Goal: Task Accomplishment & Management: Complete application form

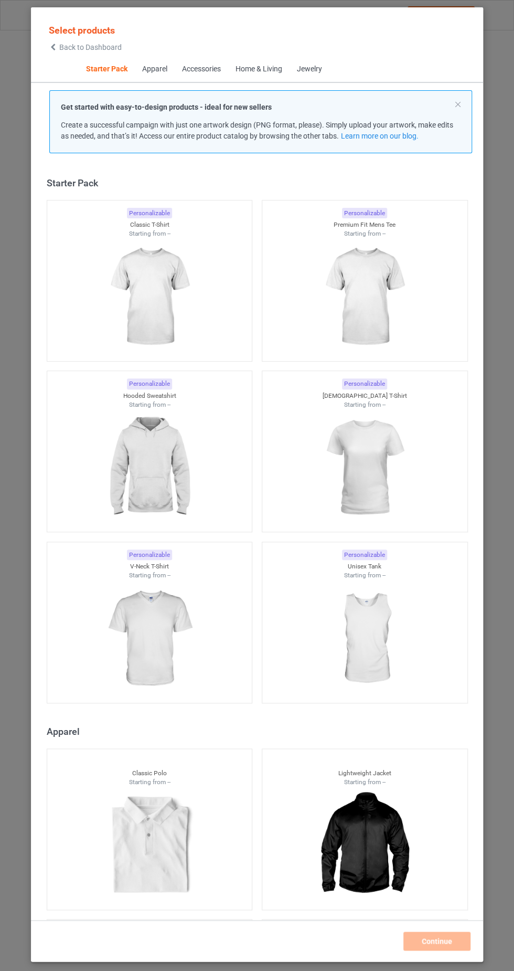
scroll to position [14, 0]
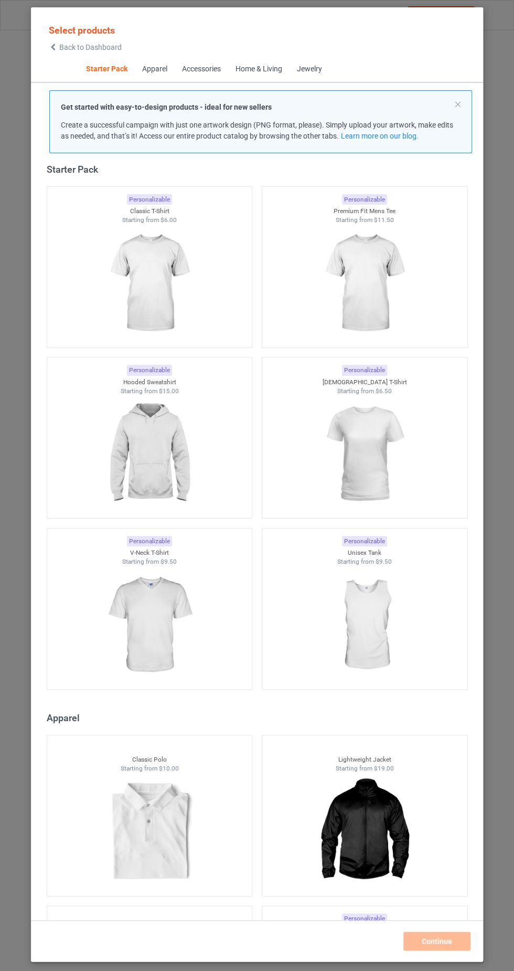
click at [167, 282] on img at bounding box center [149, 284] width 94 height 118
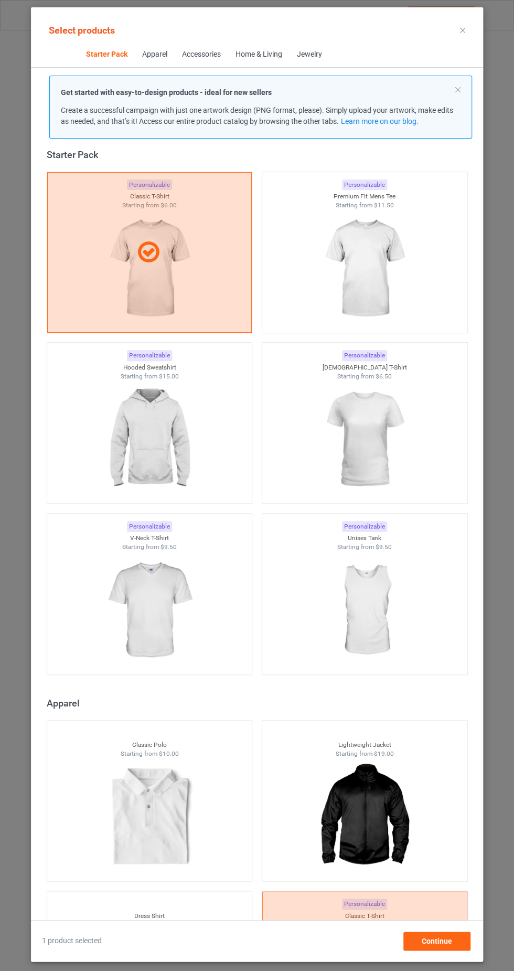
click at [386, 283] on img at bounding box center [365, 269] width 94 height 118
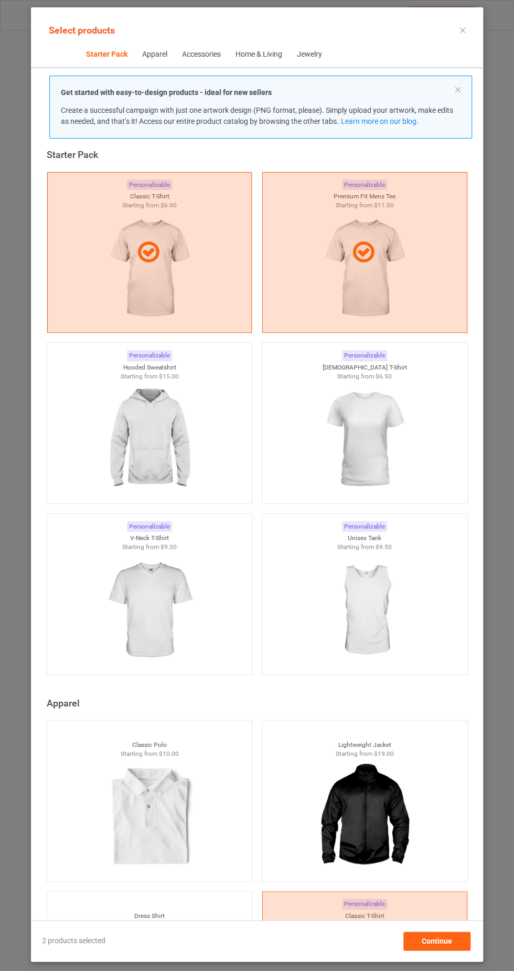
click at [174, 427] on img at bounding box center [149, 440] width 94 height 118
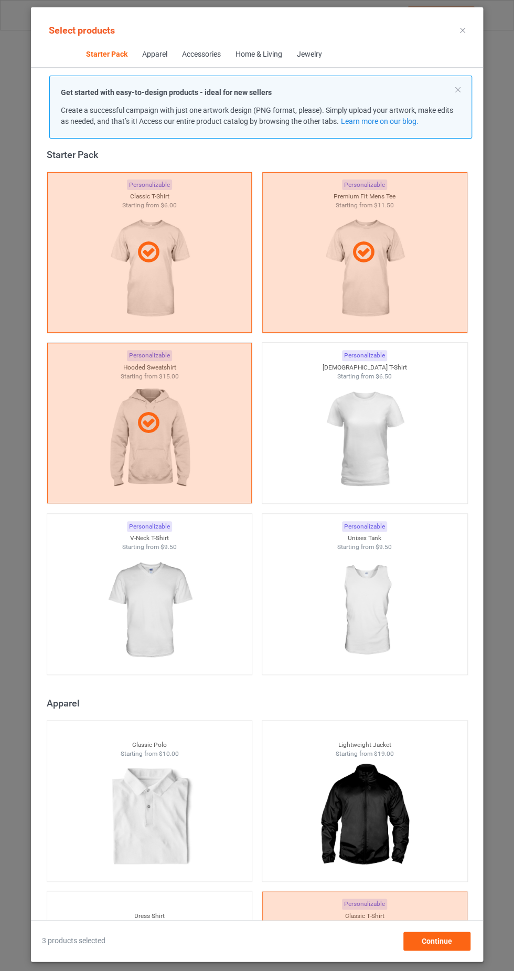
click at [381, 420] on img at bounding box center [365, 440] width 94 height 118
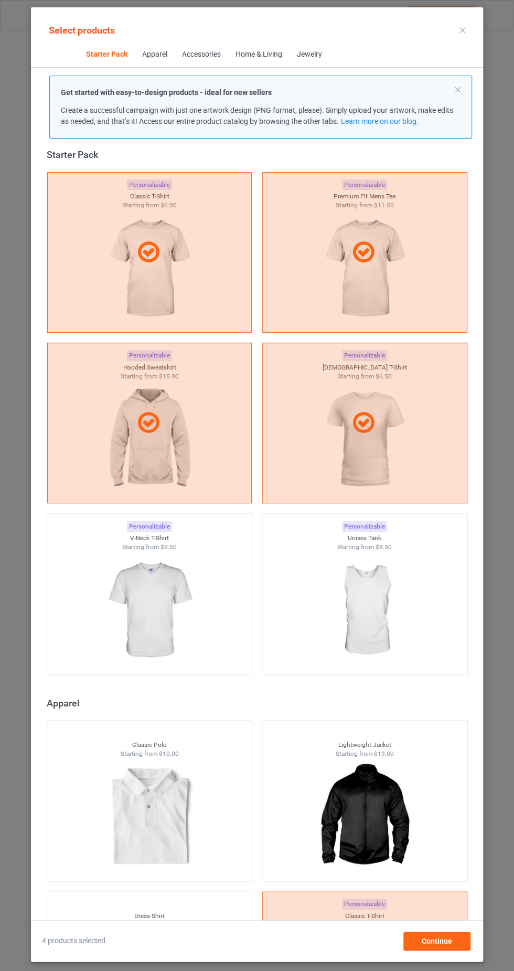
click at [160, 608] on img at bounding box center [149, 611] width 94 height 118
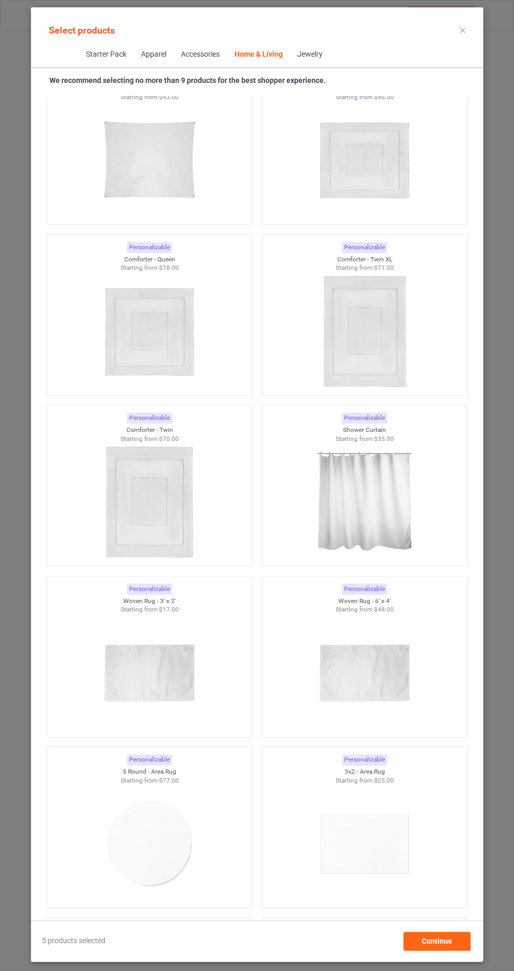
scroll to position [15813, 0]
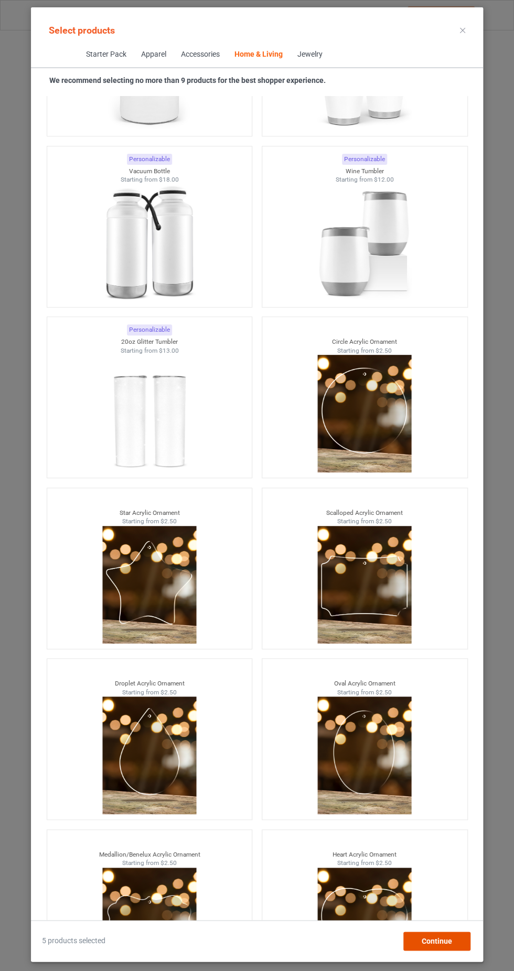
click at [448, 945] on span "Continue" at bounding box center [437, 941] width 30 height 8
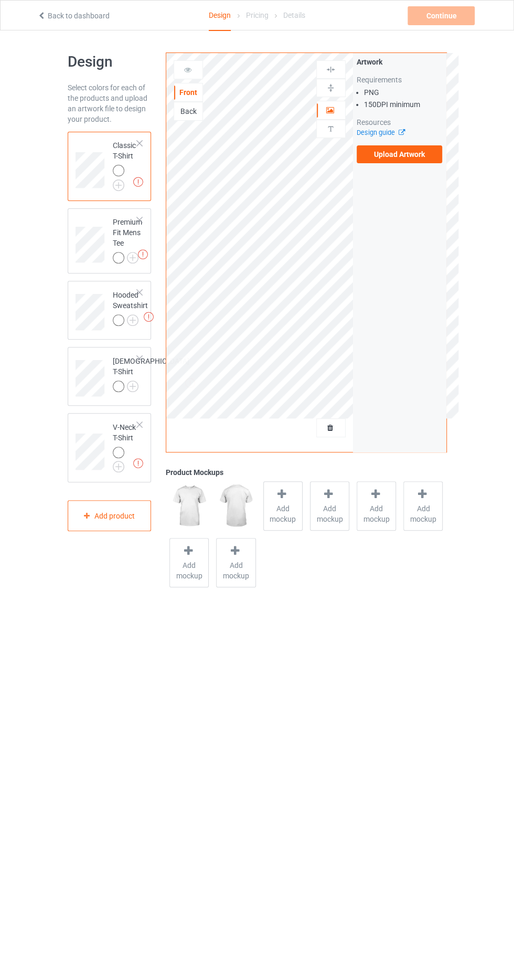
click at [420, 152] on label "Upload Artwork" at bounding box center [400, 154] width 86 height 18
click at [0, 0] on input "Upload Artwork" at bounding box center [0, 0] width 0 height 0
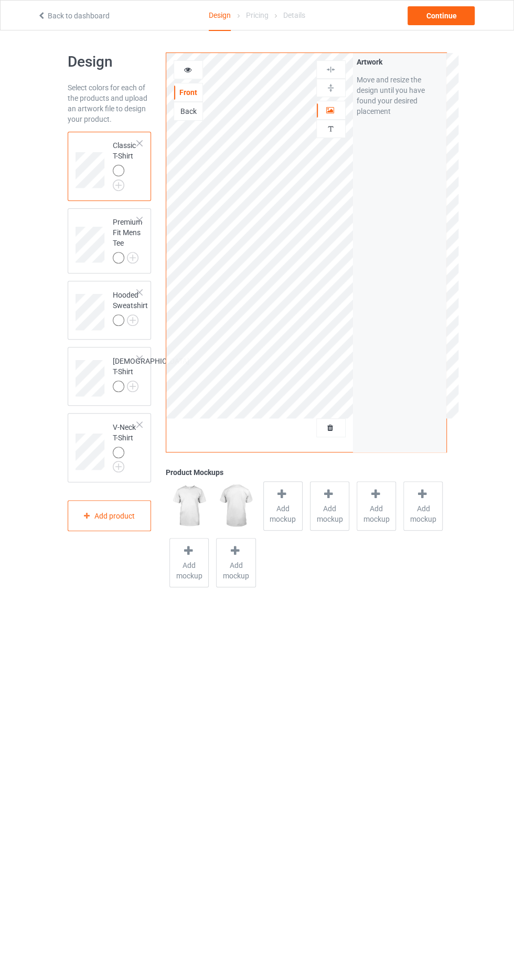
click at [0, 0] on img at bounding box center [0, 0] width 0 height 0
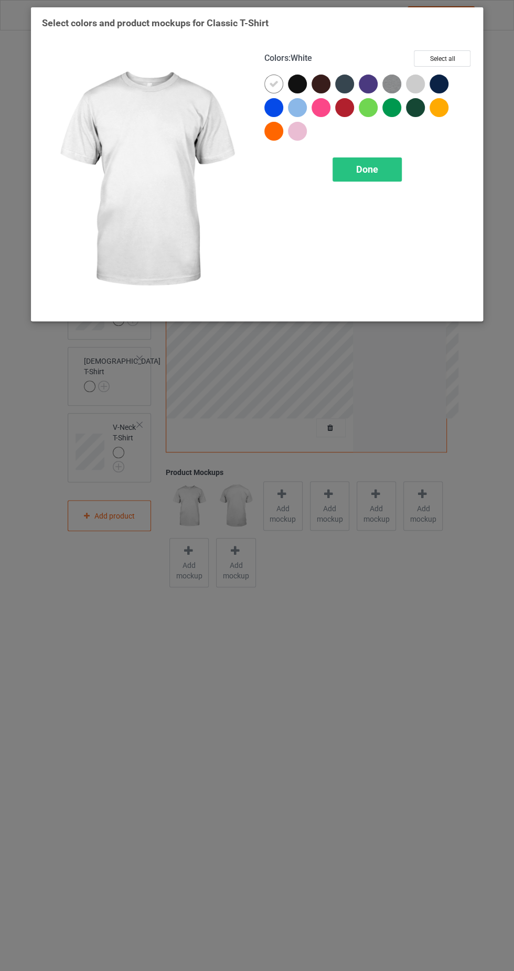
click at [305, 666] on div "Select colors and product mockups for Classic T-Shirt Colors : White Select all…" at bounding box center [257, 485] width 514 height 971
click at [345, 695] on div "Select colors and product mockups for Classic T-Shirt Colors : White Select all…" at bounding box center [257, 485] width 514 height 971
click at [374, 170] on span "Done" at bounding box center [367, 169] width 22 height 11
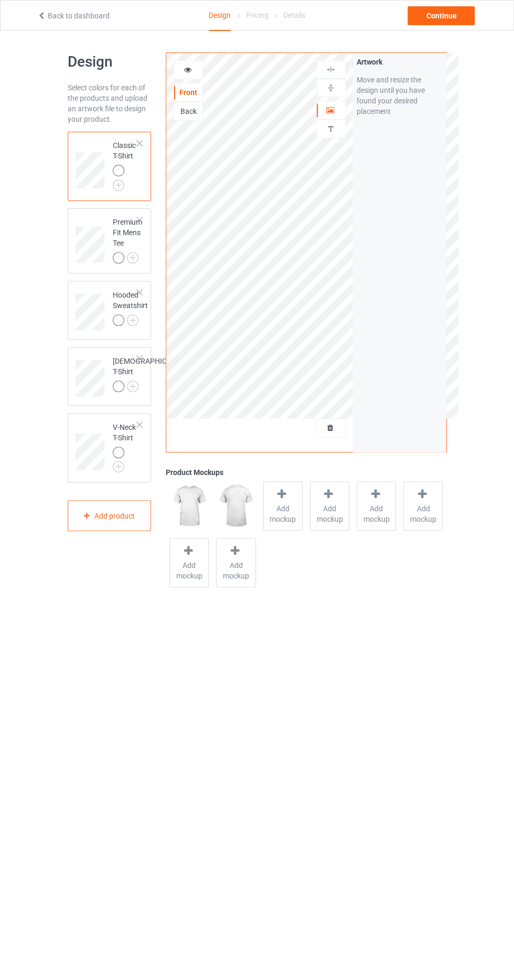
click at [0, 0] on img at bounding box center [0, 0] width 0 height 0
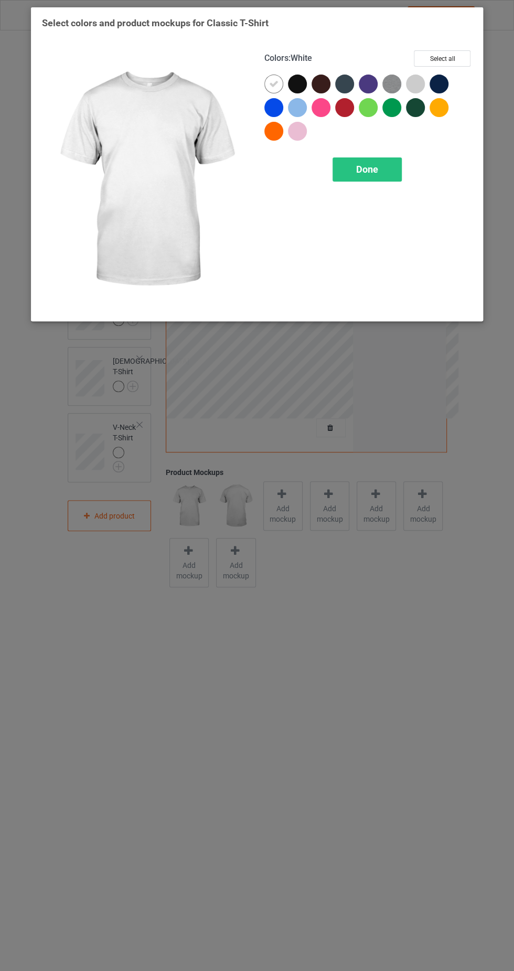
click at [296, 85] on div at bounding box center [297, 84] width 19 height 19
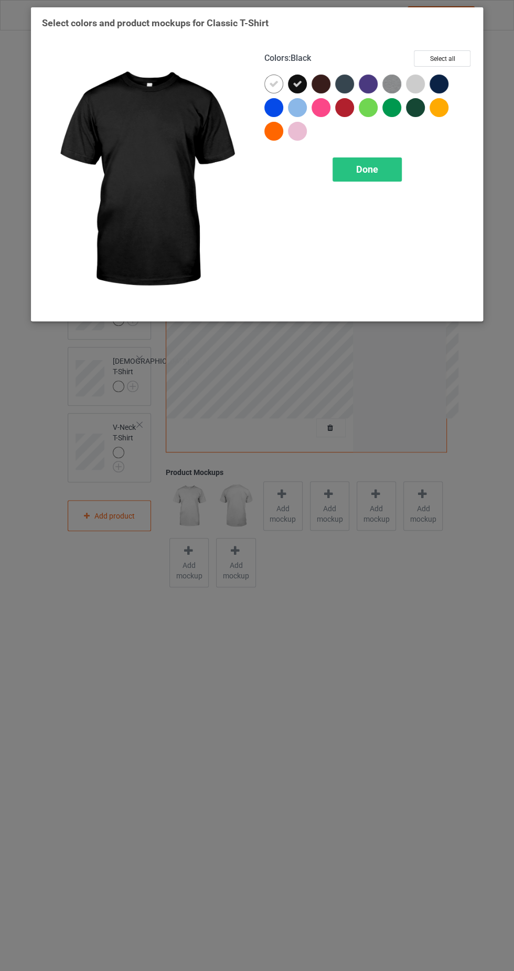
click at [269, 83] on icon at bounding box center [273, 83] width 9 height 9
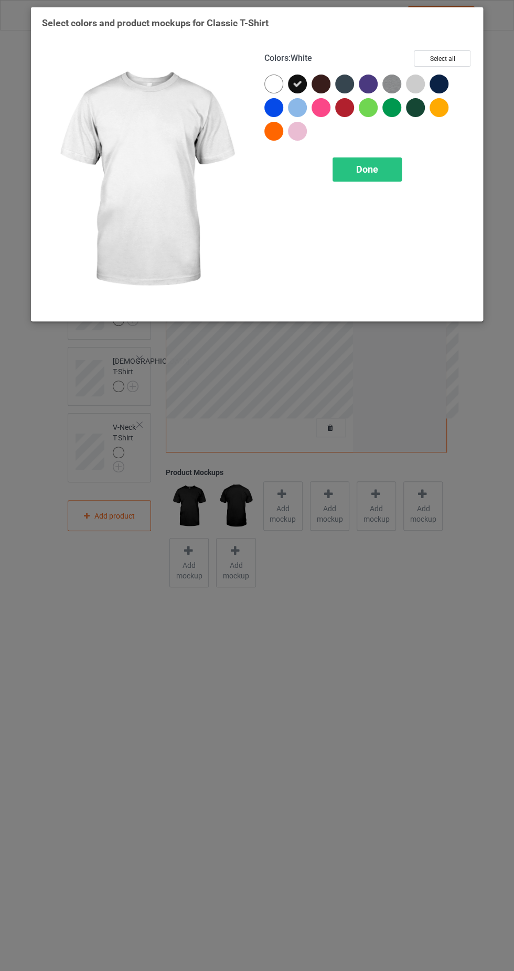
click at [297, 86] on icon at bounding box center [297, 83] width 9 height 9
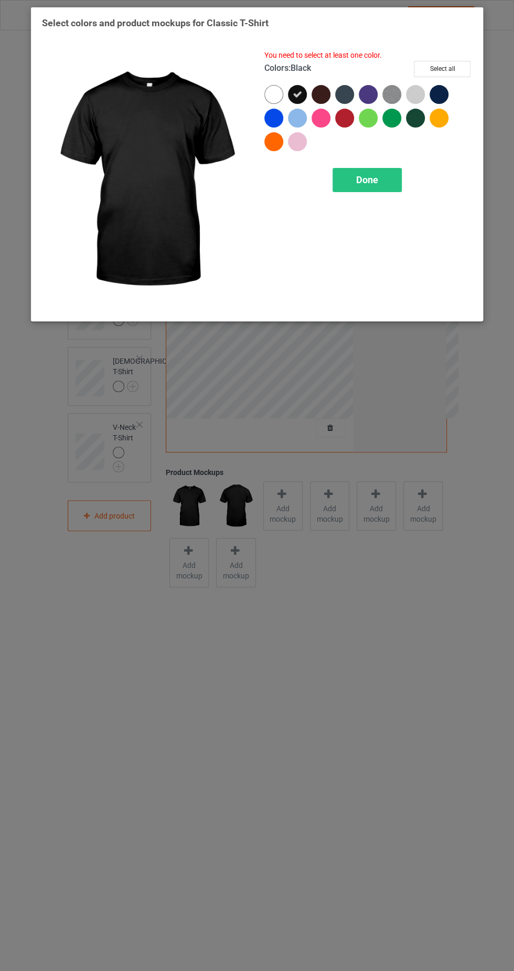
click at [382, 177] on div "Done" at bounding box center [367, 180] width 69 height 24
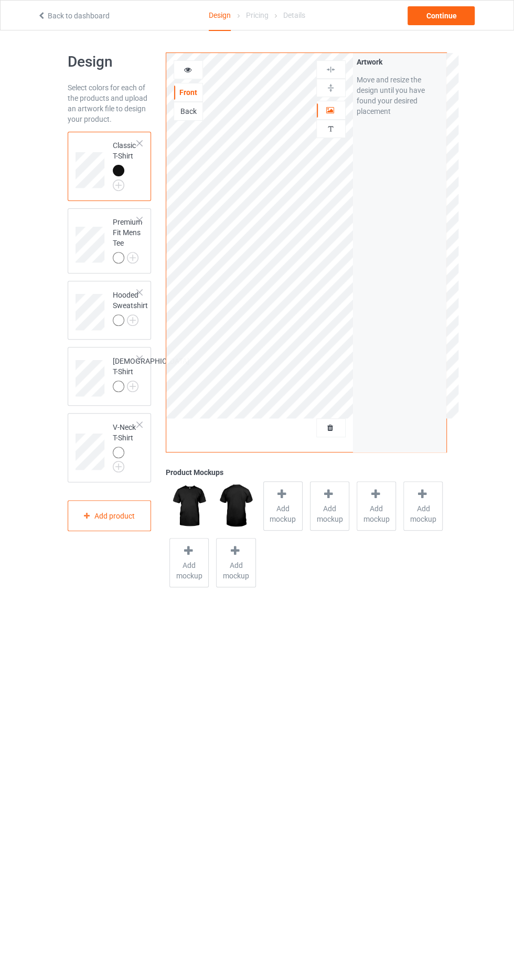
click at [0, 0] on img at bounding box center [0, 0] width 0 height 0
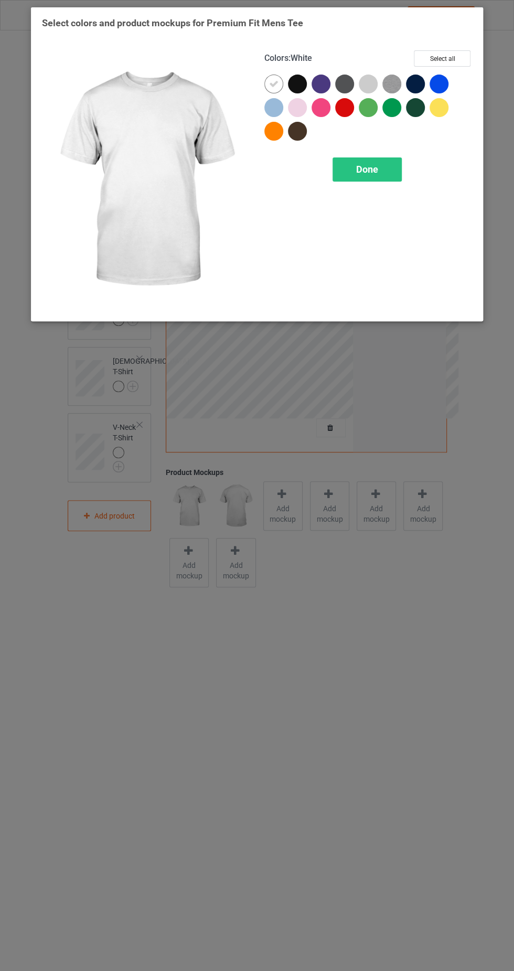
click at [290, 91] on div at bounding box center [300, 87] width 24 height 24
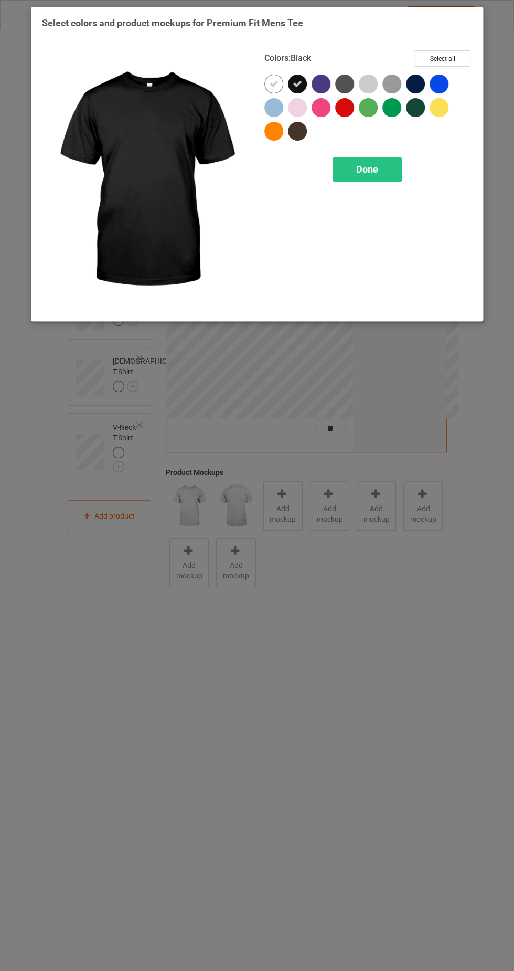
click at [273, 83] on icon at bounding box center [273, 83] width 9 height 9
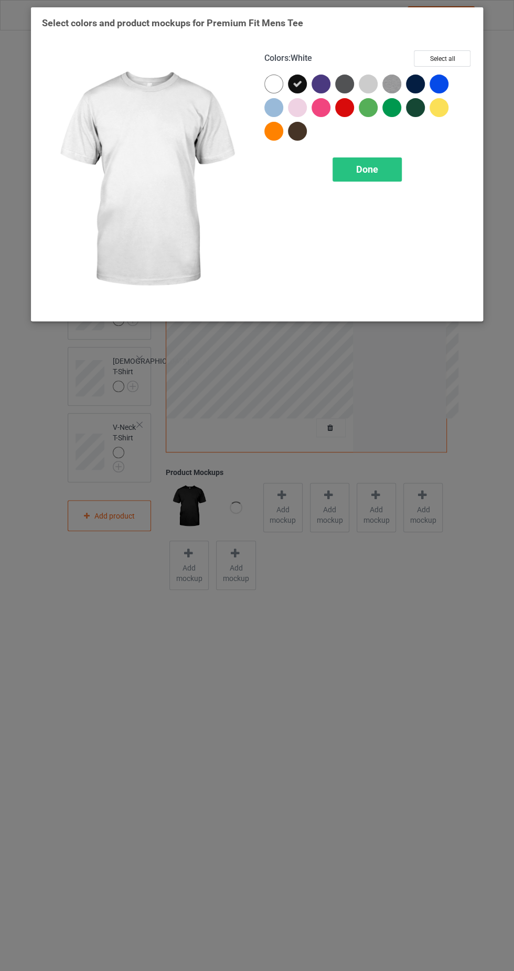
click at [296, 80] on icon at bounding box center [297, 83] width 9 height 9
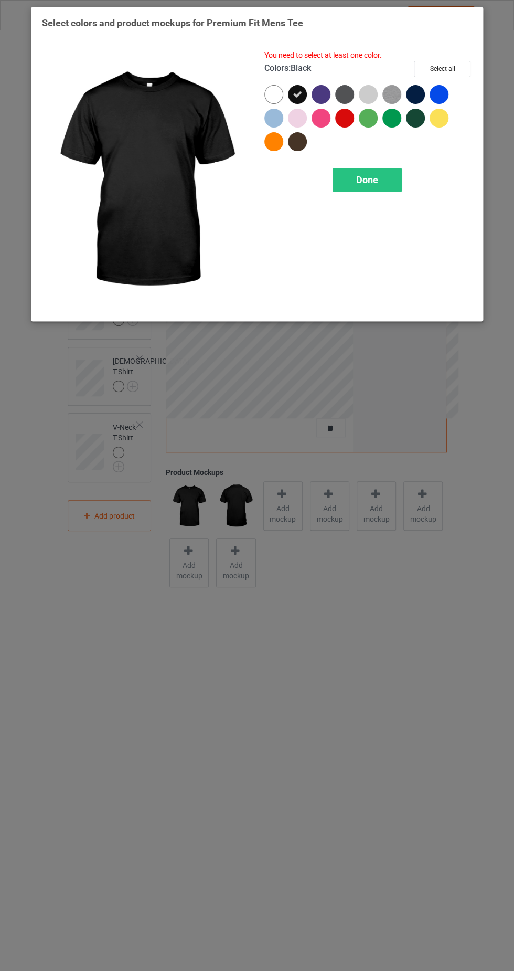
click at [302, 90] on icon at bounding box center [297, 94] width 9 height 9
click at [371, 177] on span "Done" at bounding box center [367, 179] width 22 height 11
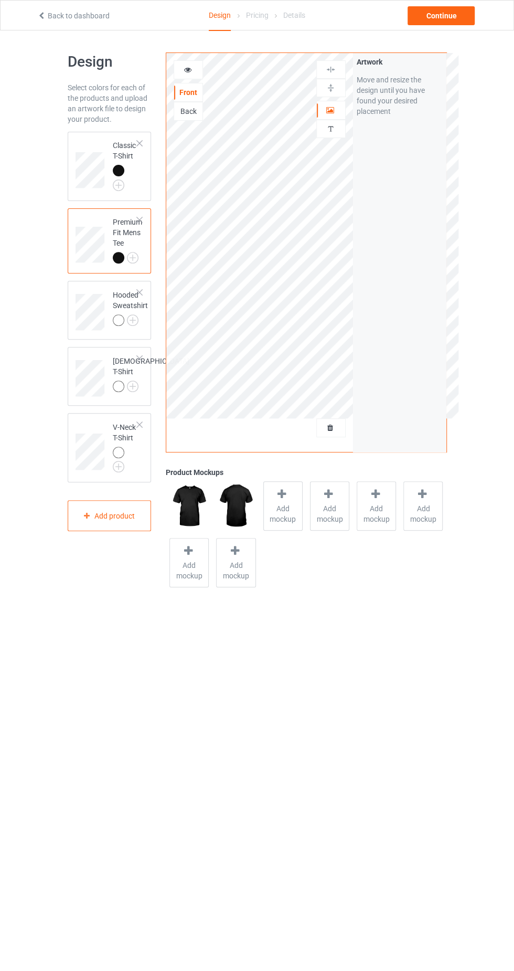
click at [0, 0] on img at bounding box center [0, 0] width 0 height 0
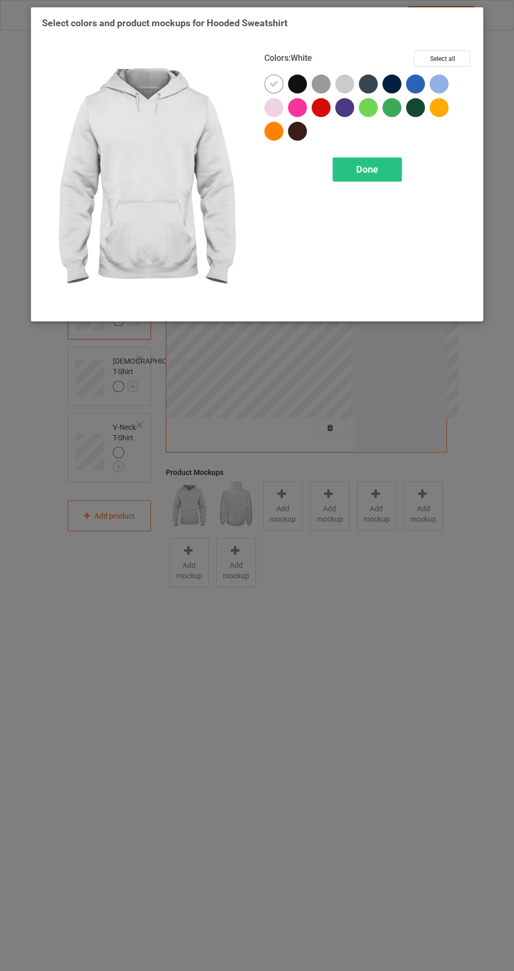
click at [300, 82] on div at bounding box center [297, 84] width 19 height 19
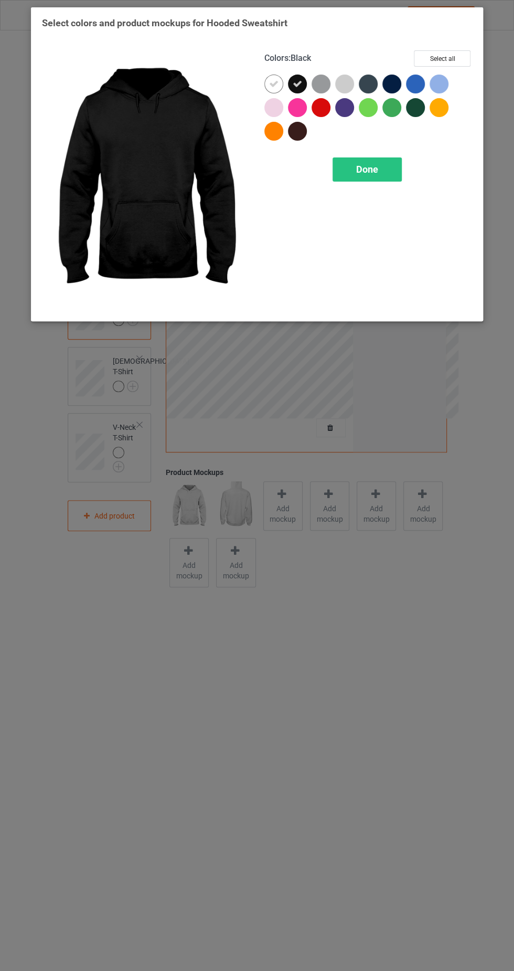
click at [269, 82] on icon at bounding box center [273, 83] width 9 height 9
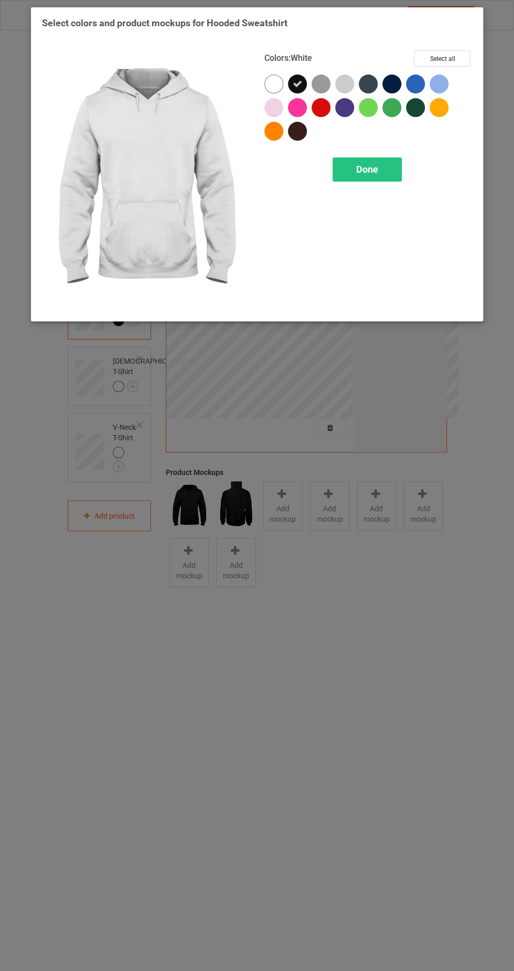
click at [298, 81] on icon at bounding box center [297, 83] width 9 height 9
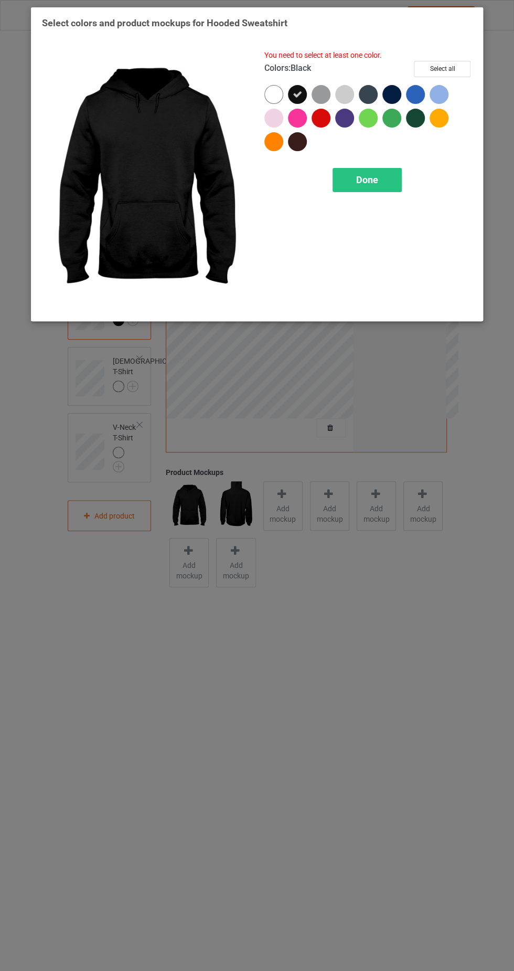
click at [370, 168] on div "Done" at bounding box center [367, 180] width 69 height 24
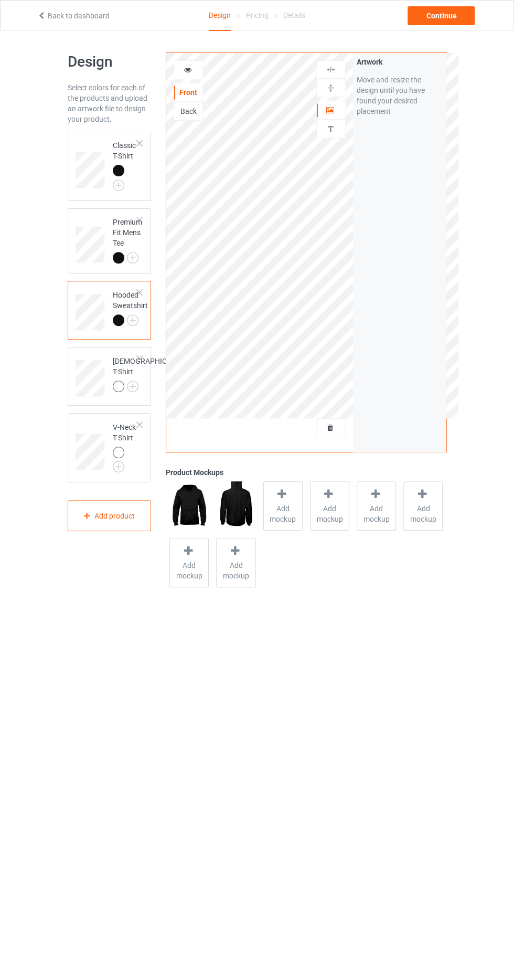
click at [0, 0] on img at bounding box center [0, 0] width 0 height 0
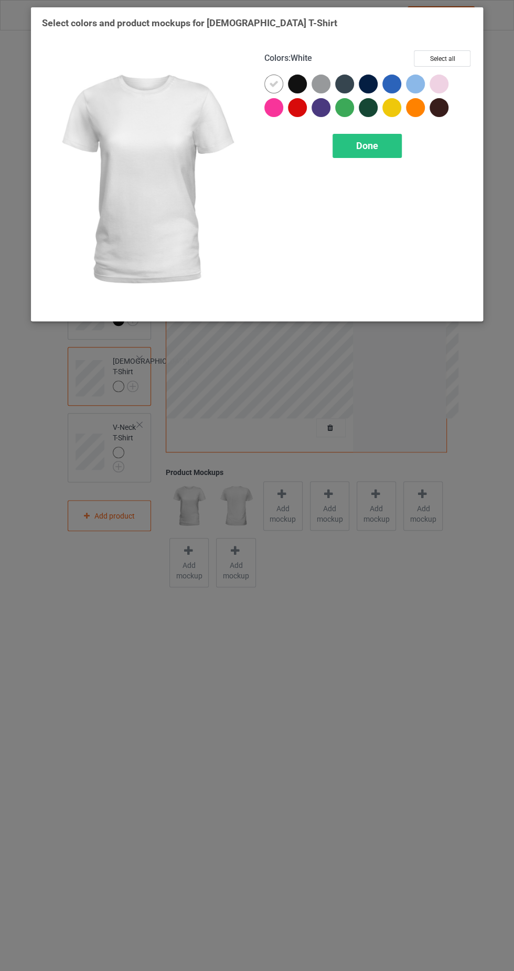
click at [303, 86] on div at bounding box center [297, 84] width 19 height 19
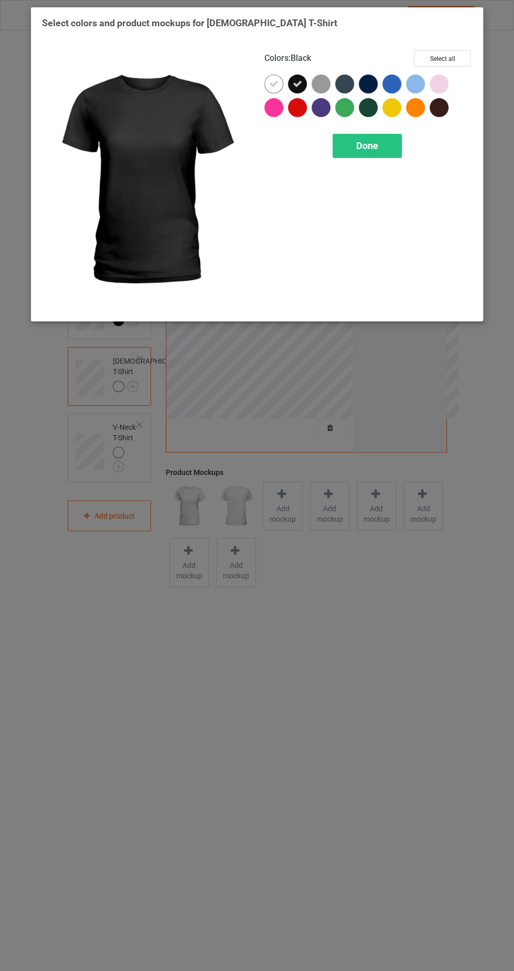
click at [270, 86] on icon at bounding box center [273, 83] width 9 height 9
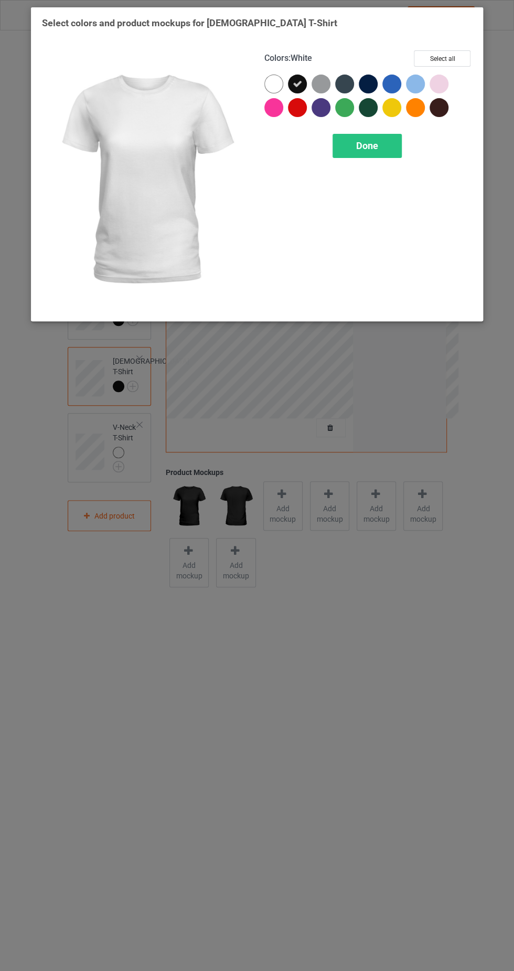
click at [375, 141] on span "Done" at bounding box center [367, 145] width 22 height 11
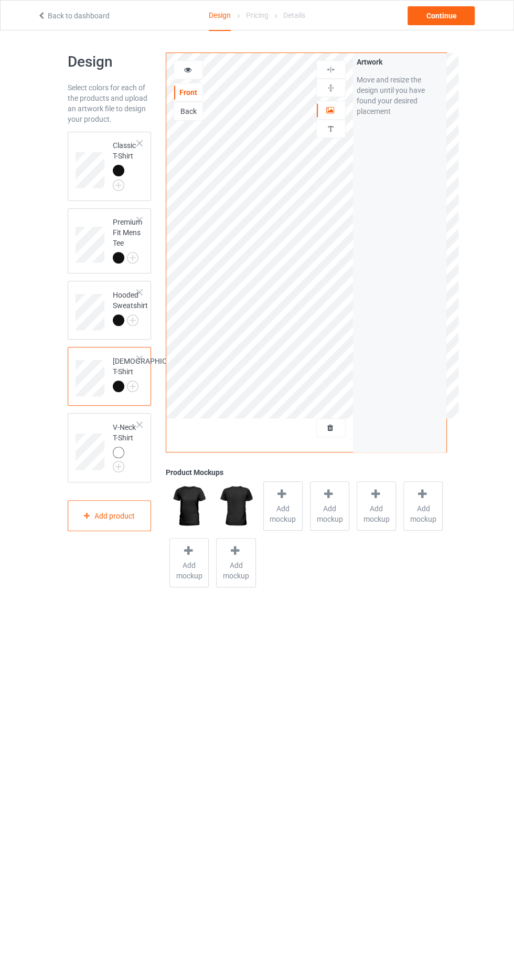
click at [114, 388] on div at bounding box center [119, 387] width 12 height 12
click at [0, 0] on img at bounding box center [0, 0] width 0 height 0
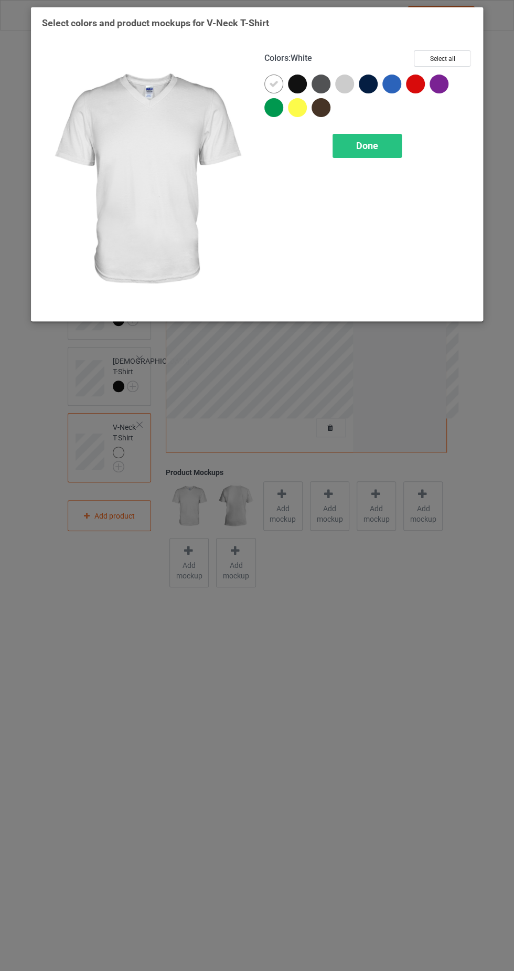
click at [299, 86] on div at bounding box center [297, 84] width 19 height 19
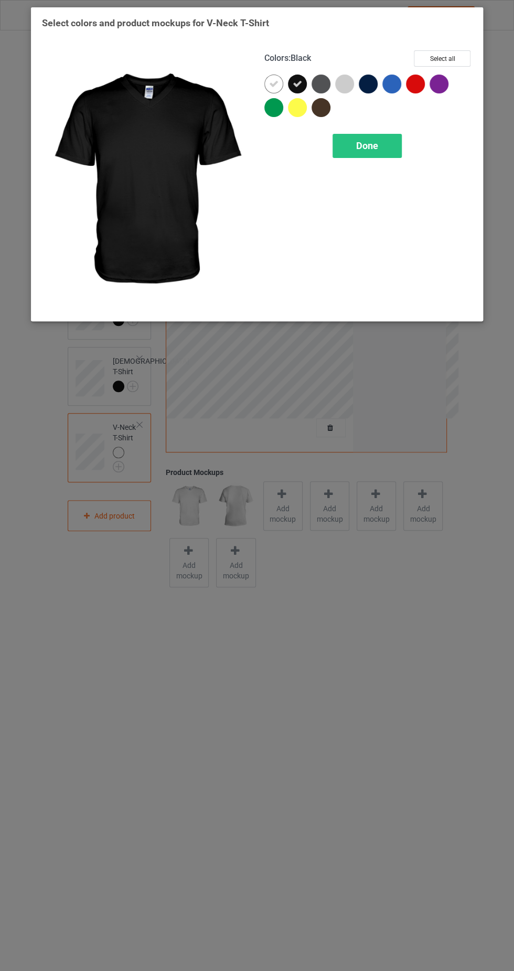
click at [273, 83] on icon at bounding box center [273, 83] width 9 height 9
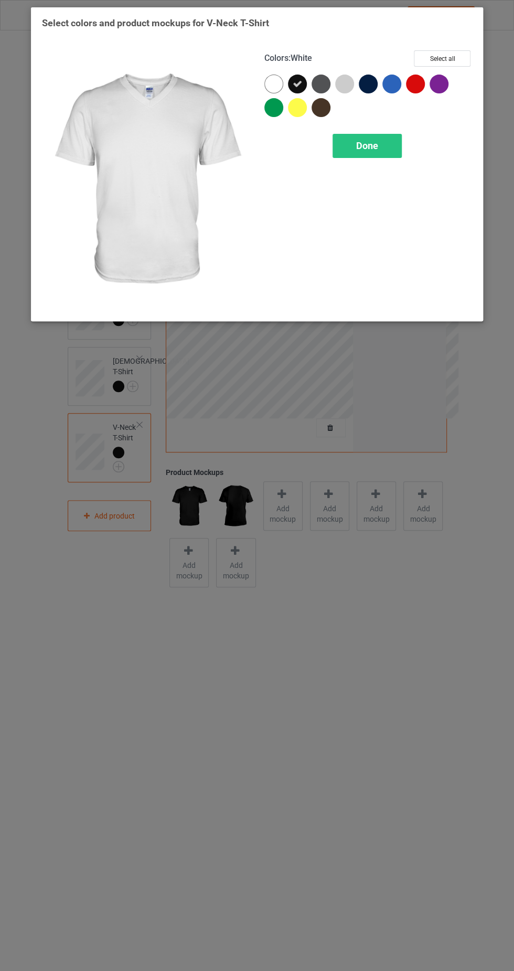
click at [302, 81] on icon at bounding box center [297, 83] width 9 height 9
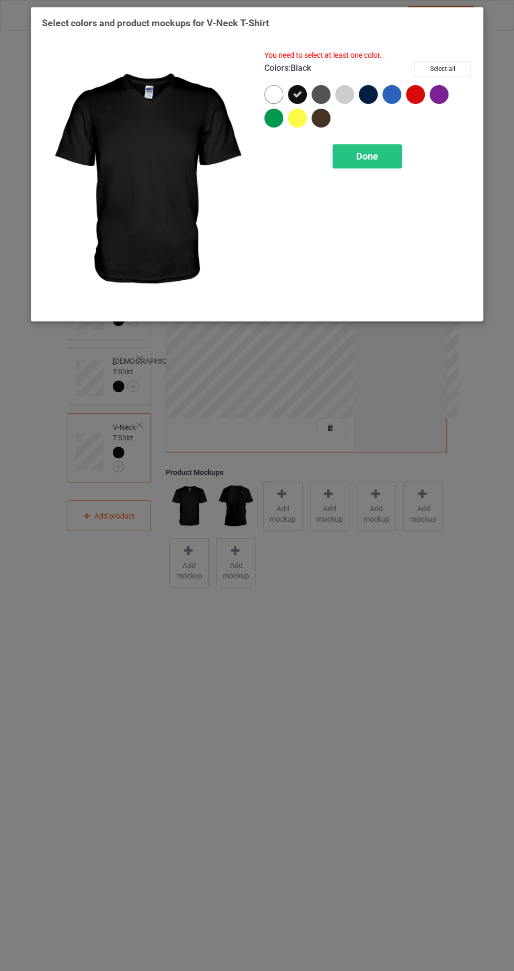
click at [382, 157] on div "Done" at bounding box center [367, 156] width 69 height 24
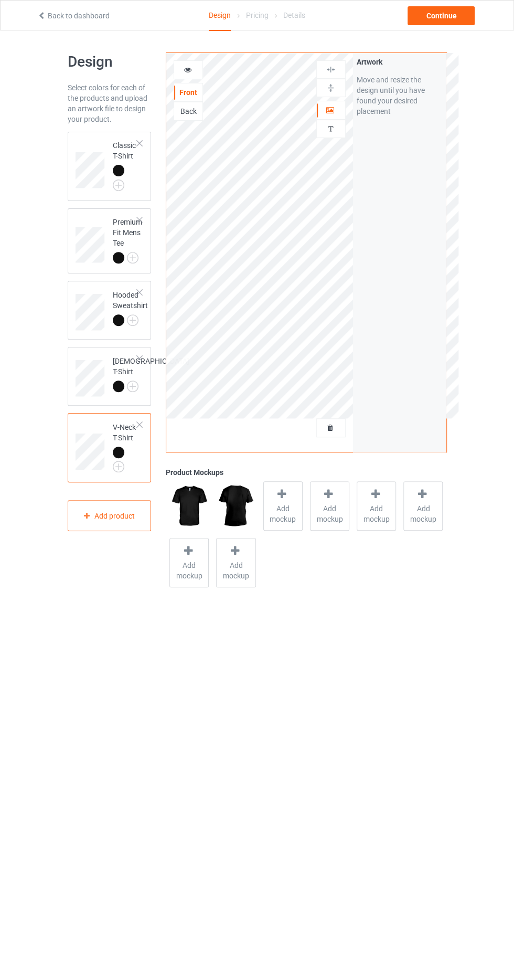
click at [0, 0] on img at bounding box center [0, 0] width 0 height 0
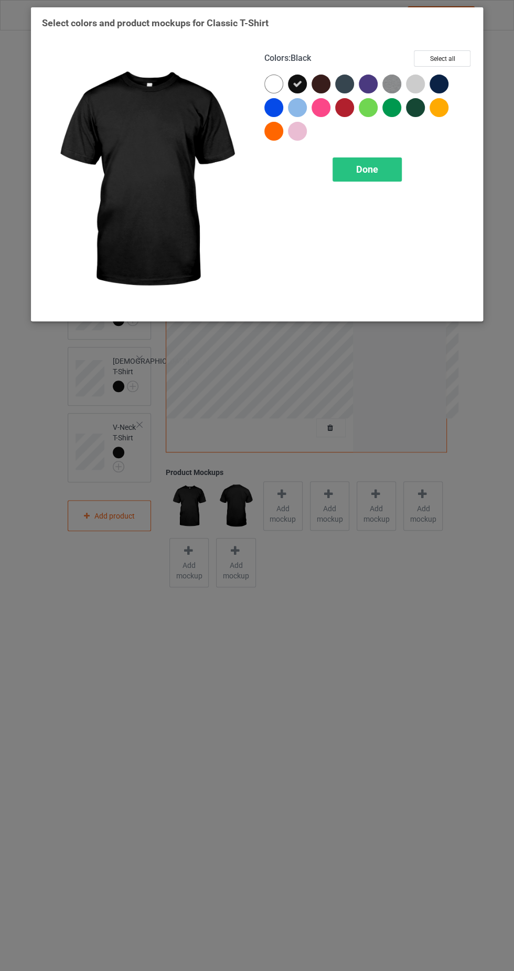
click at [372, 169] on span "Done" at bounding box center [367, 169] width 22 height 11
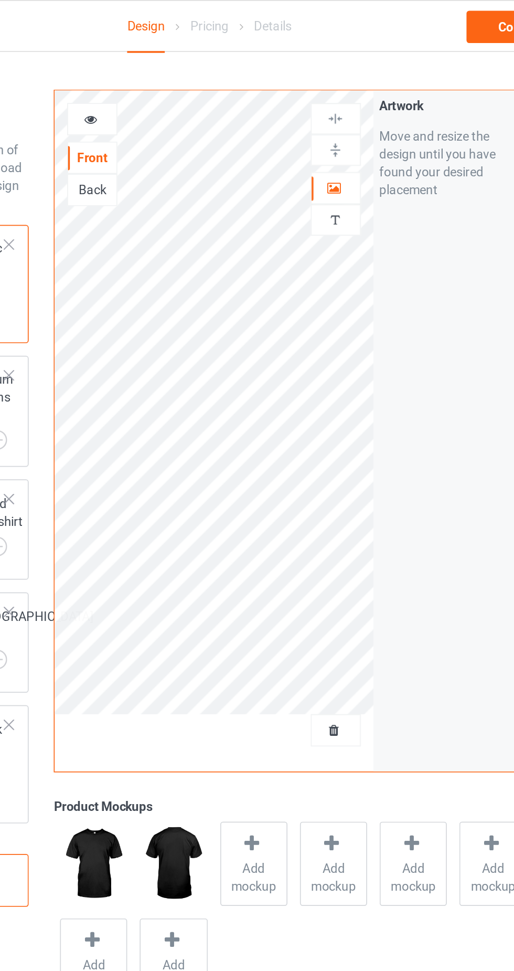
click at [335, 106] on div at bounding box center [331, 110] width 28 height 10
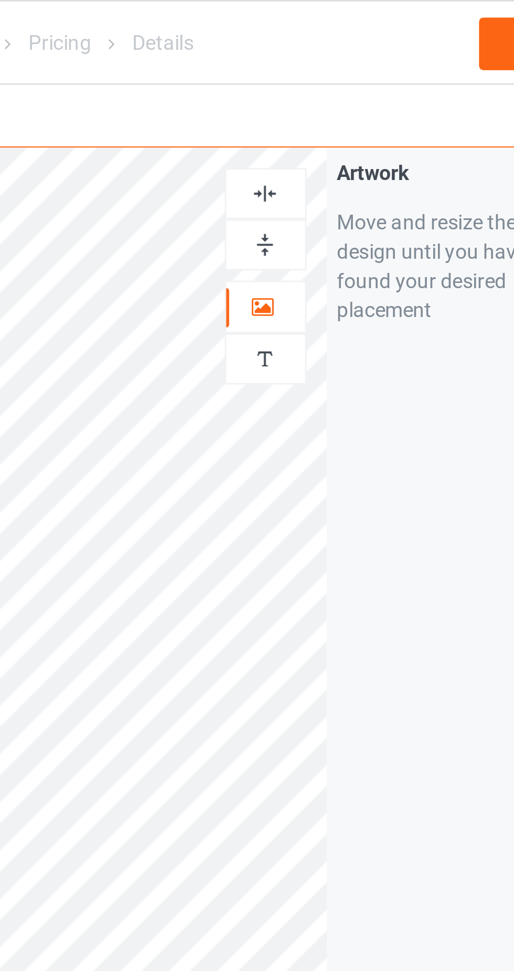
click at [332, 86] on img at bounding box center [331, 88] width 10 height 10
click at [334, 69] on img at bounding box center [331, 70] width 10 height 10
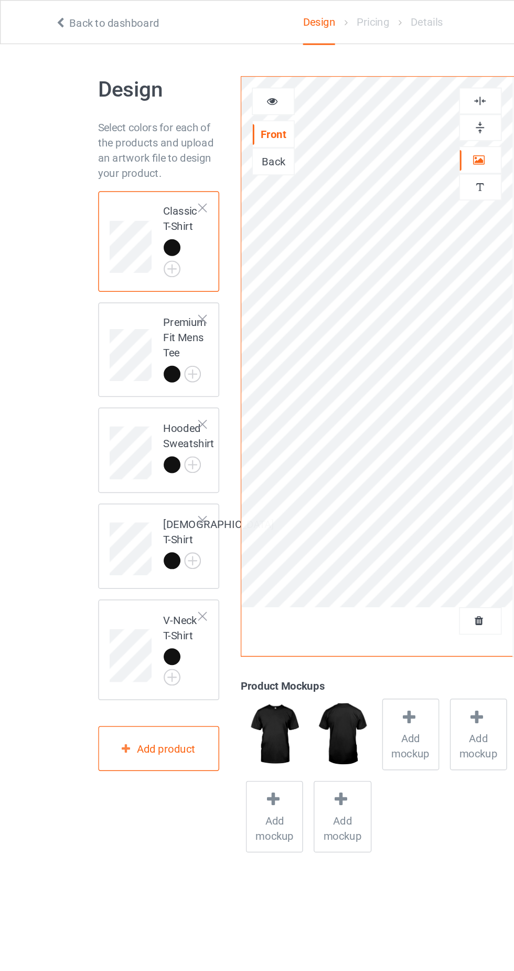
click at [195, 66] on div at bounding box center [188, 70] width 28 height 10
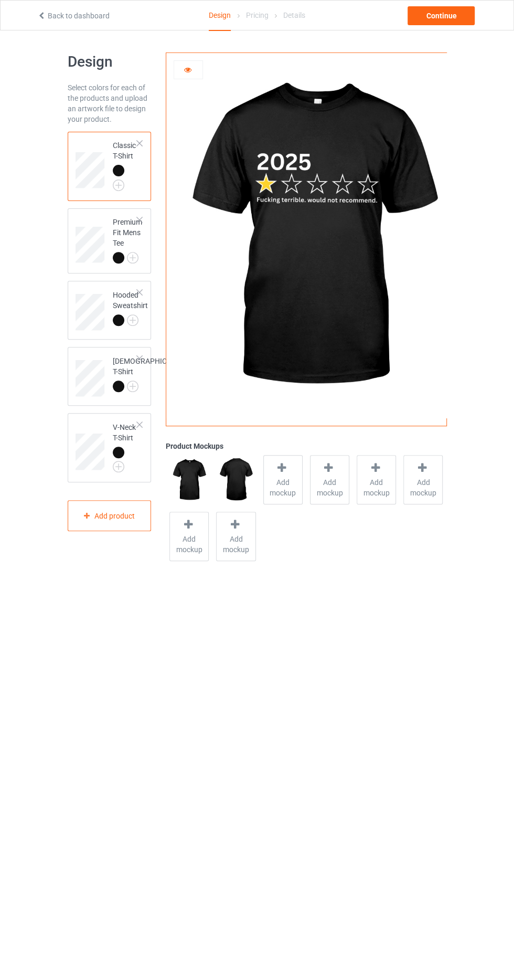
click at [199, 69] on div at bounding box center [188, 70] width 28 height 10
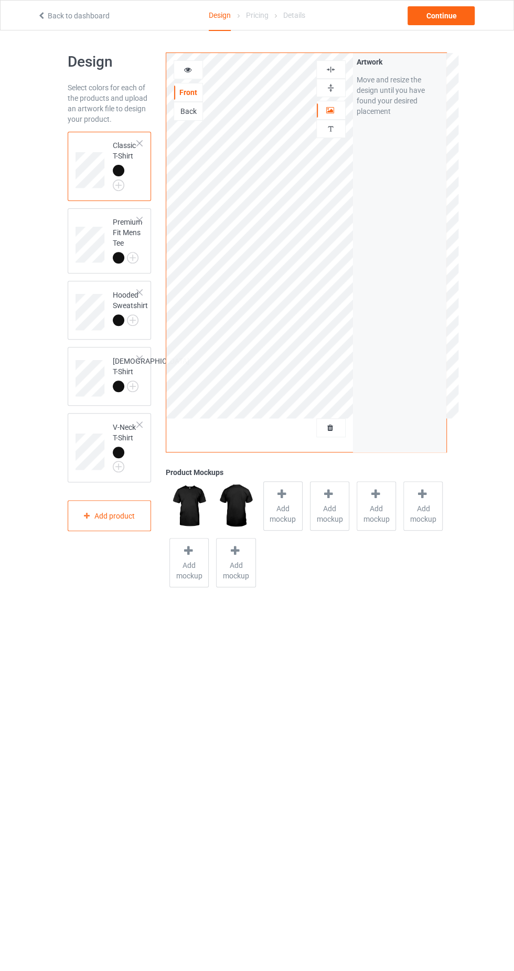
click at [333, 108] on icon at bounding box center [330, 108] width 9 height 7
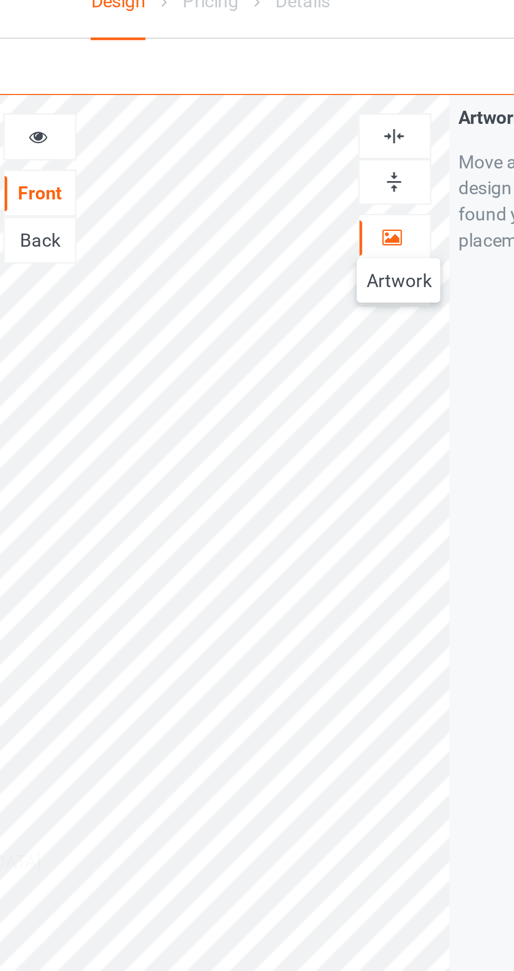
click at [188, 67] on icon at bounding box center [187, 68] width 9 height 7
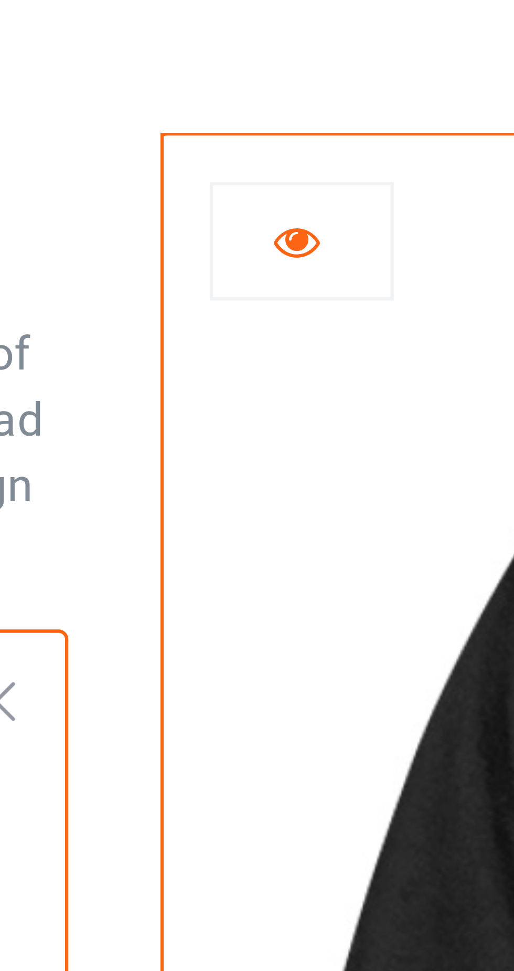
click at [188, 67] on icon at bounding box center [187, 68] width 9 height 7
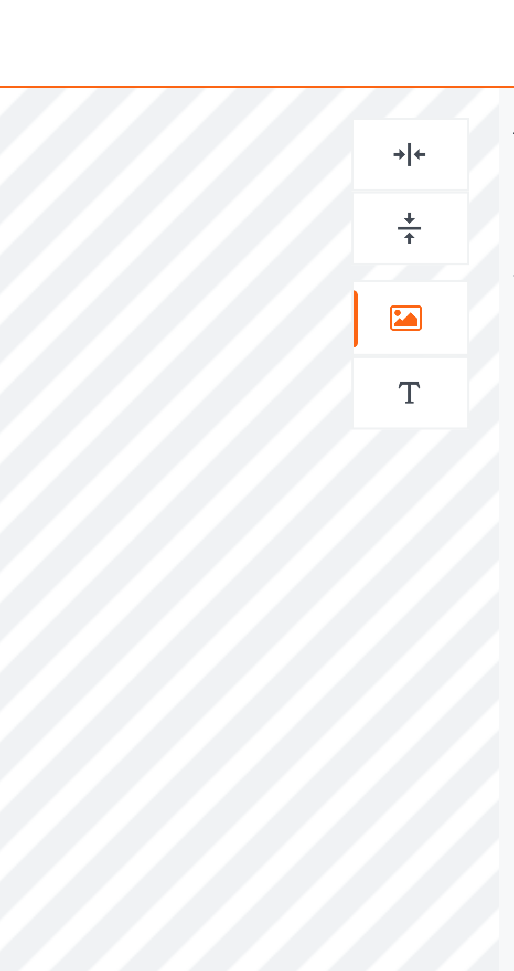
click at [332, 106] on icon at bounding box center [330, 108] width 9 height 7
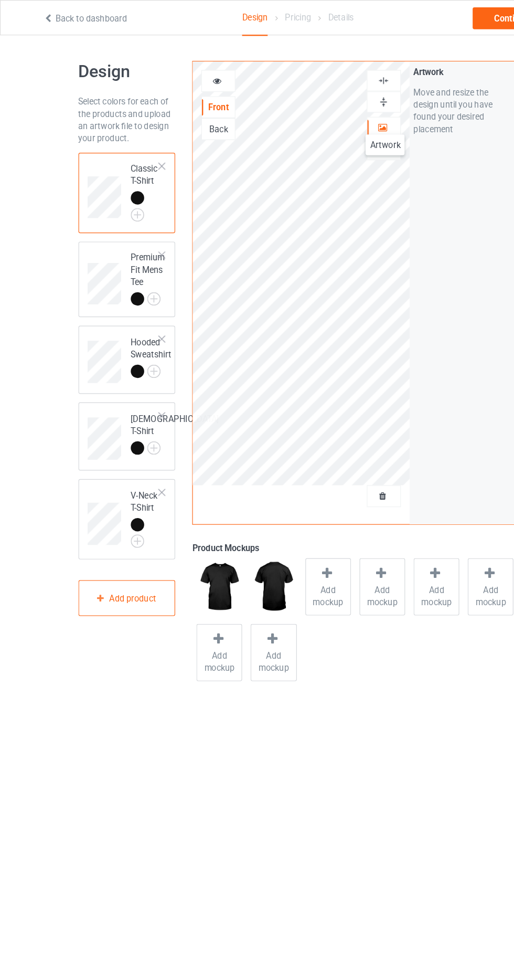
click at [283, 505] on span "Add mockup" at bounding box center [283, 513] width 38 height 21
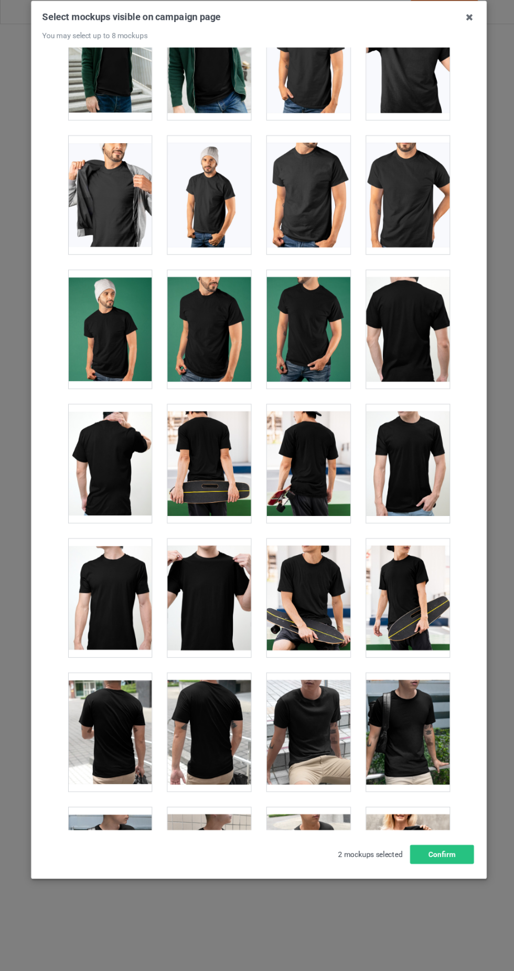
scroll to position [23, 0]
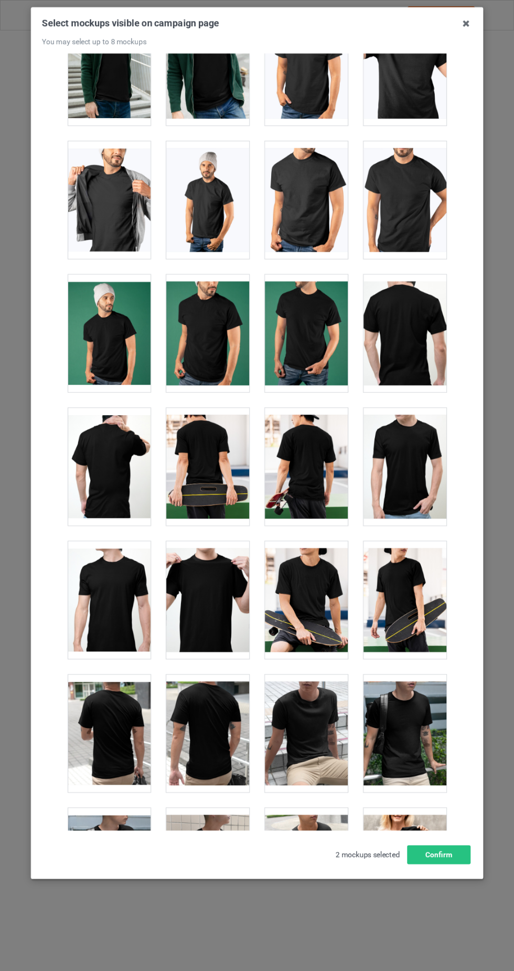
click at [218, 589] on div at bounding box center [207, 600] width 83 height 118
click at [450, 864] on button "Confirm" at bounding box center [439, 854] width 64 height 19
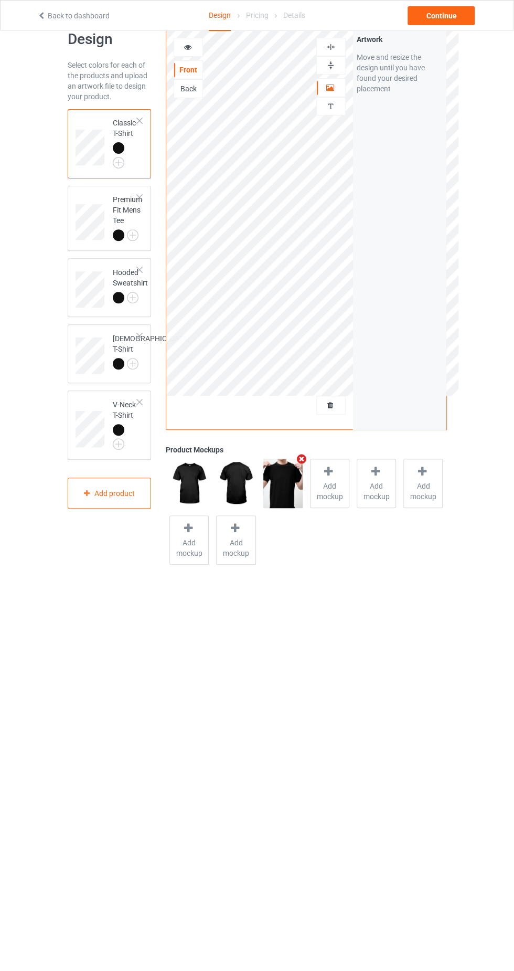
scroll to position [0, 0]
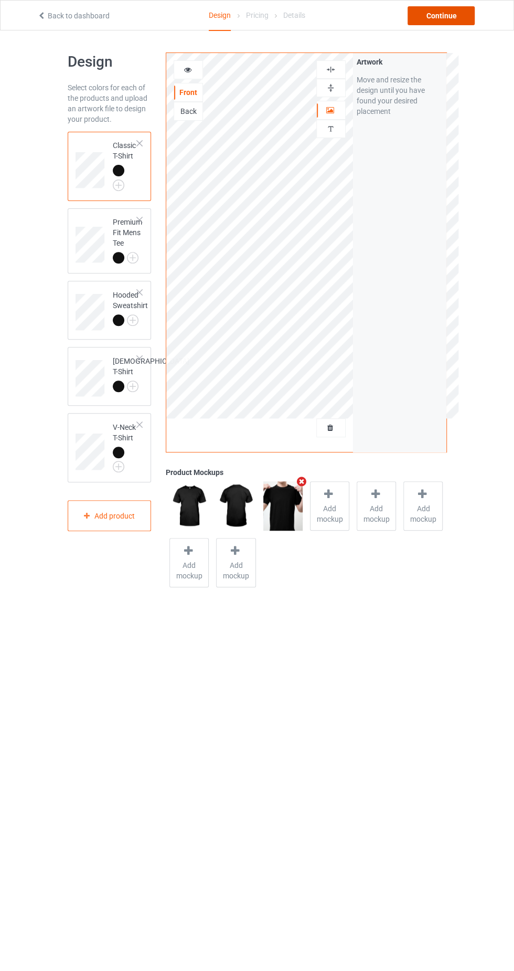
click at [451, 13] on div "Continue" at bounding box center [441, 15] width 67 height 19
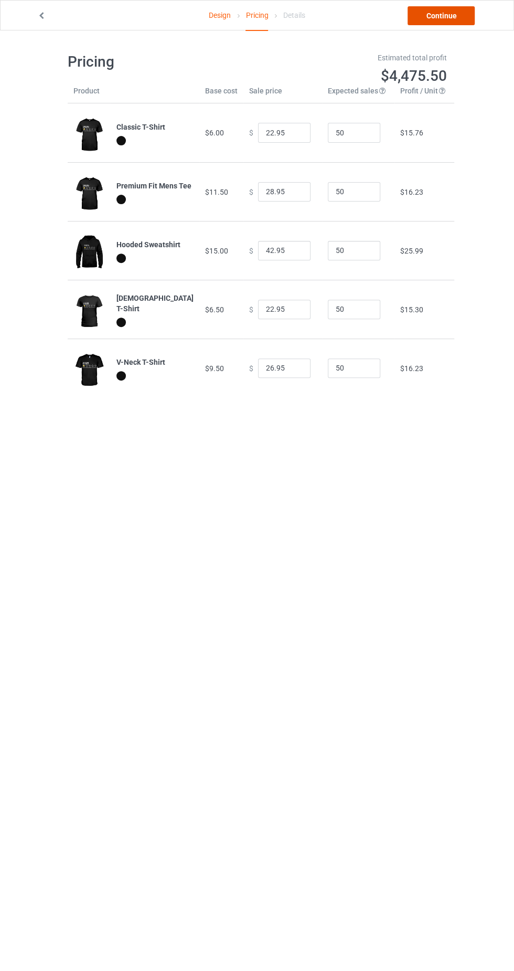
click at [450, 11] on link "Continue" at bounding box center [441, 15] width 67 height 19
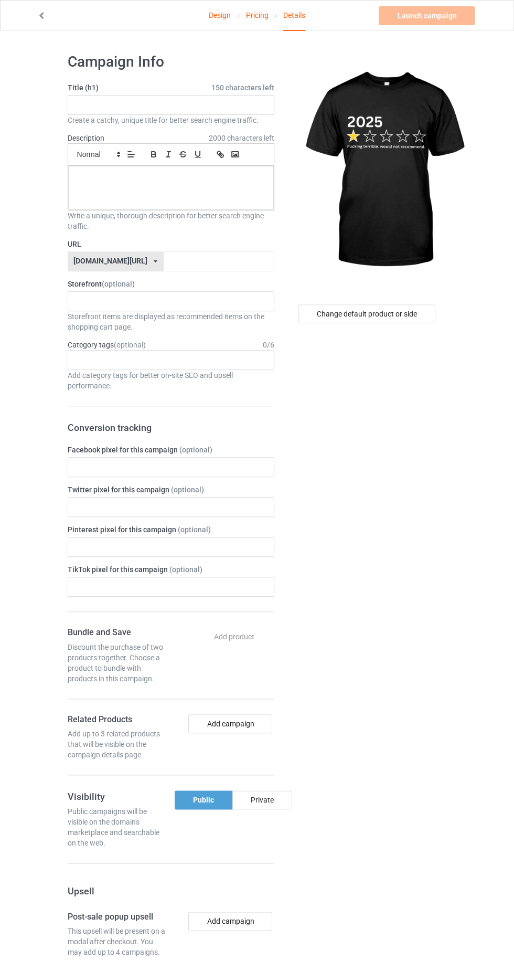
scroll to position [1, 0]
click at [227, 10] on link "Design" at bounding box center [220, 15] width 22 height 29
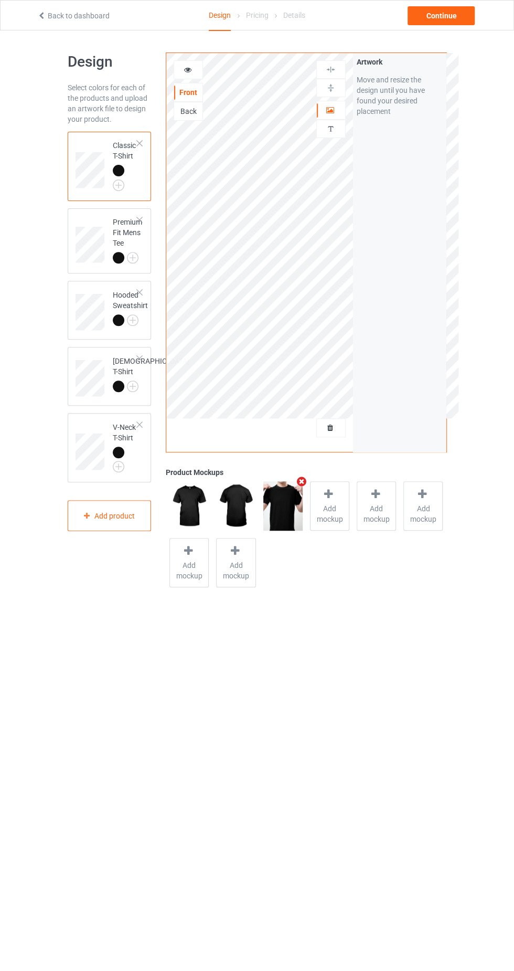
click at [337, 111] on div at bounding box center [331, 110] width 28 height 10
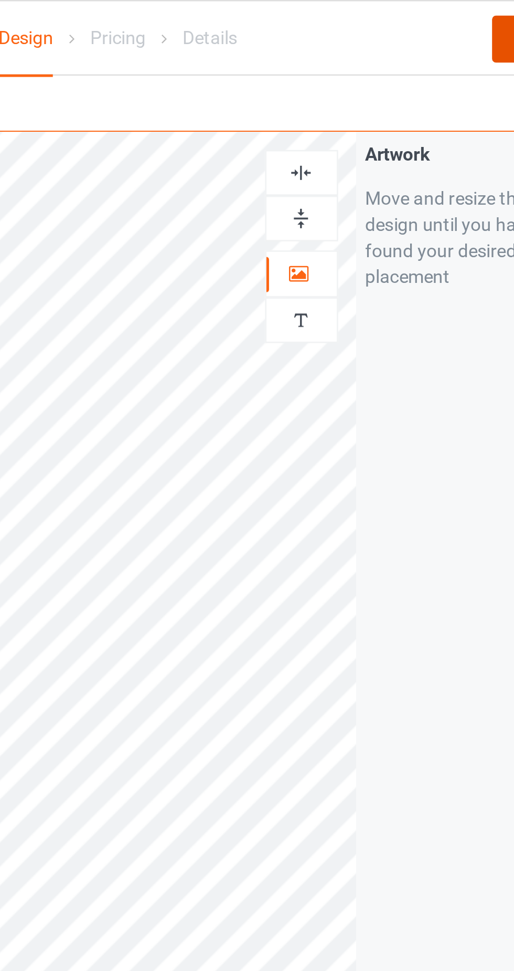
click at [411, 19] on div "Continue" at bounding box center [441, 15] width 67 height 19
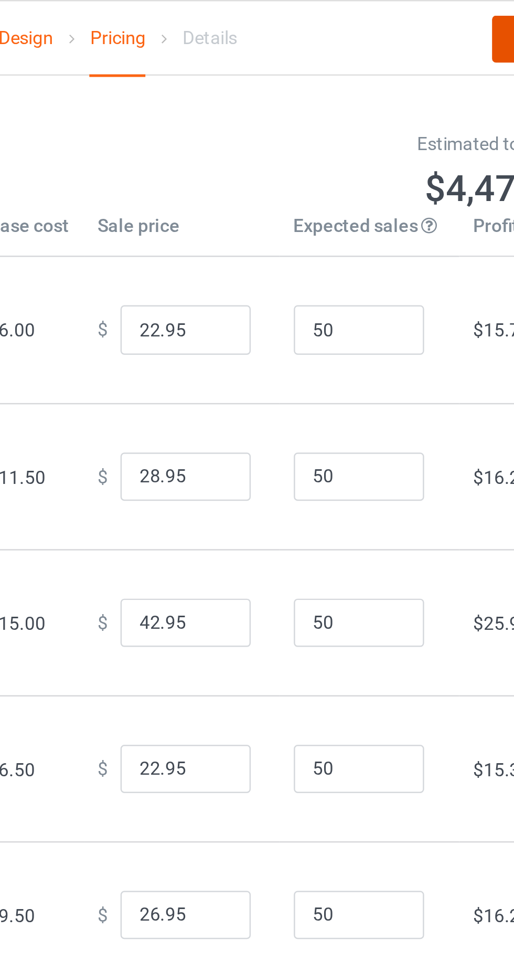
click at [410, 20] on link "Continue" at bounding box center [441, 15] width 67 height 19
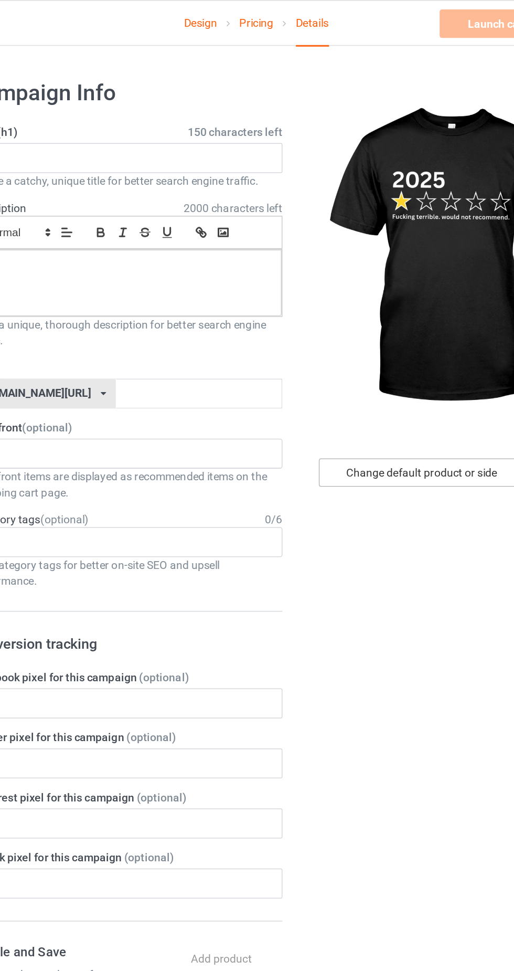
click at [364, 314] on div "Change default product or side" at bounding box center [367, 313] width 137 height 19
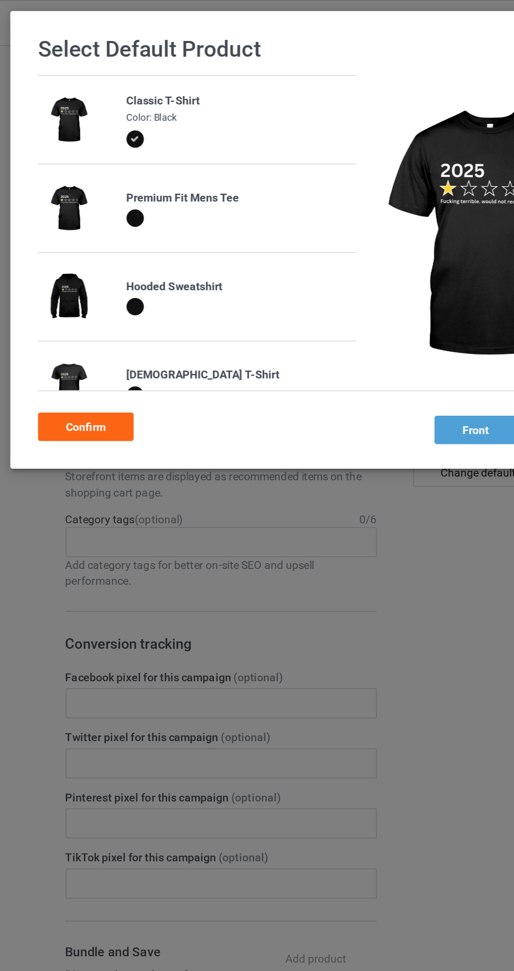
click at [97, 283] on div "Confirm" at bounding box center [81, 283] width 64 height 19
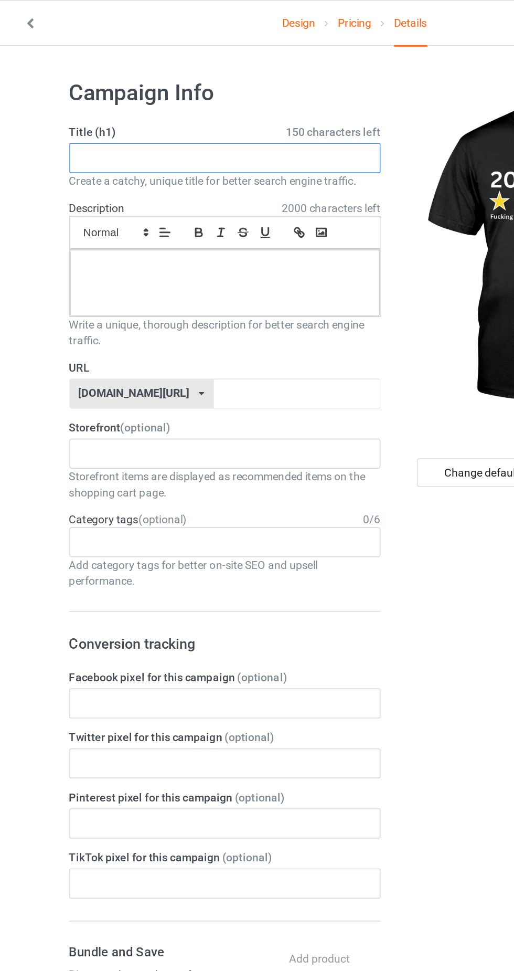
click at [192, 103] on input "text" at bounding box center [171, 105] width 207 height 20
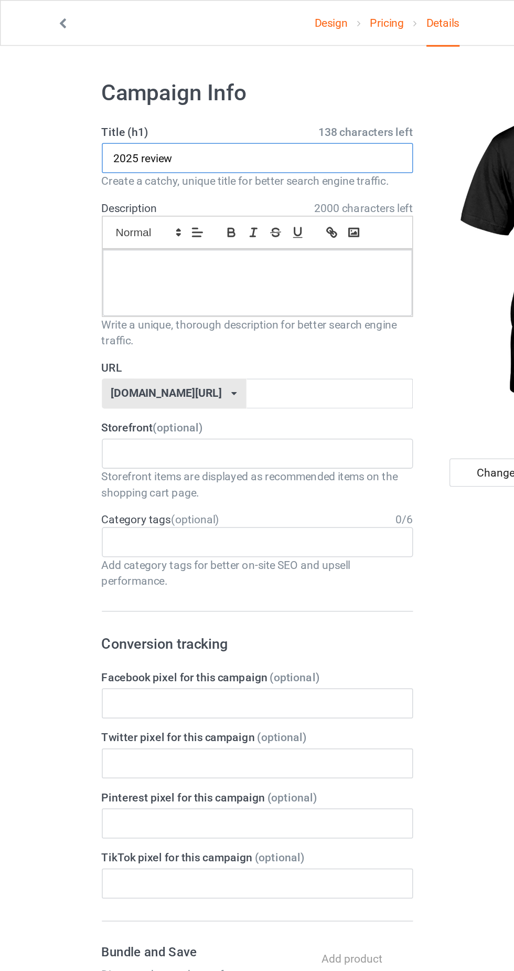
type input "2025 review"
click at [115, 185] on div at bounding box center [171, 188] width 206 height 44
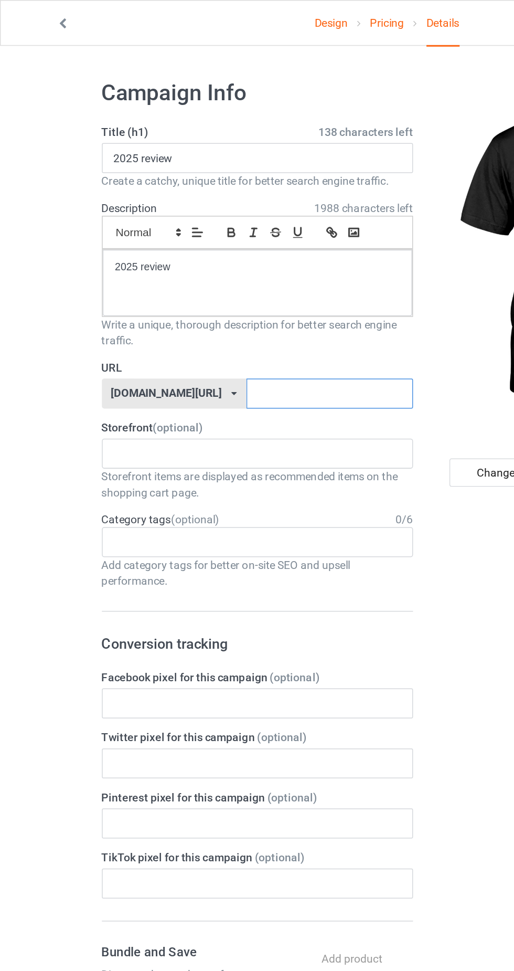
click at [187, 259] on input "text" at bounding box center [219, 261] width 111 height 20
type input "2025reviewshirt"
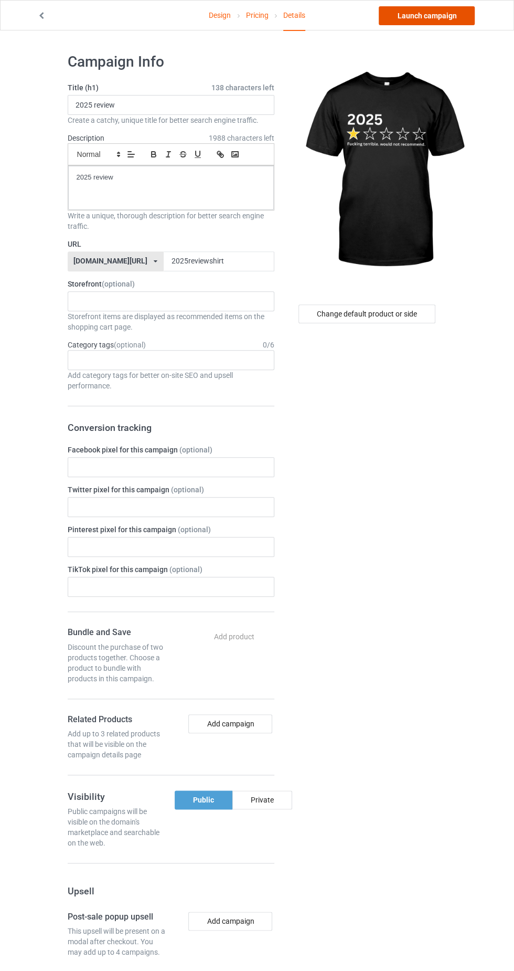
click at [435, 13] on link "Launch campaign" at bounding box center [427, 15] width 96 height 19
